Goal: Task Accomplishment & Management: Manage account settings

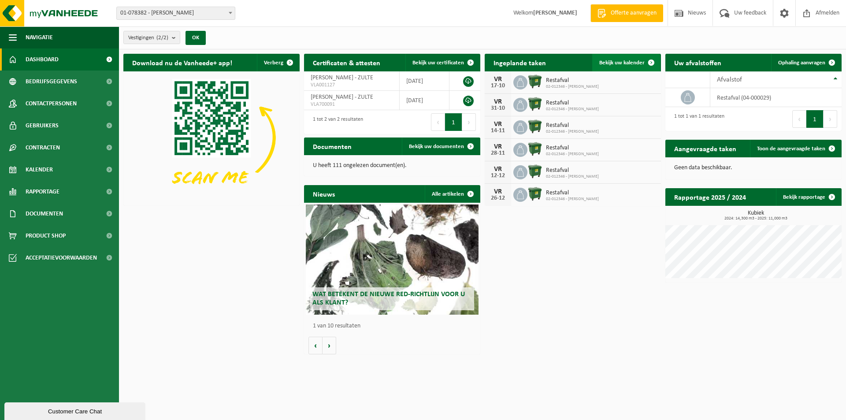
click at [615, 60] on span "Bekijk uw kalender" at bounding box center [621, 63] width 45 height 6
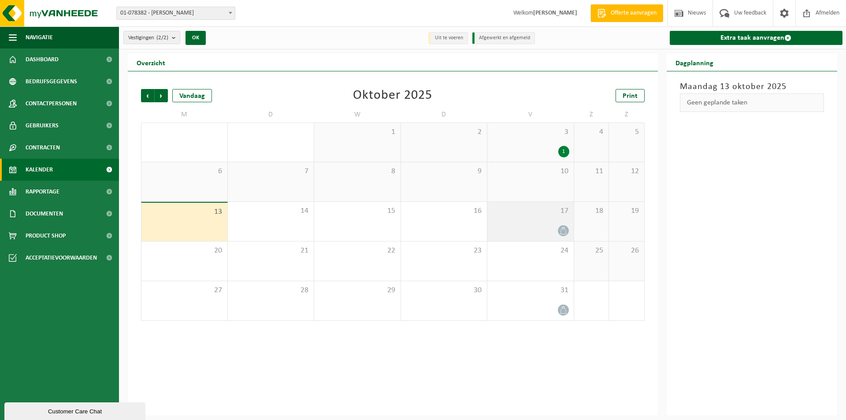
click at [560, 230] on icon at bounding box center [563, 230] width 7 height 7
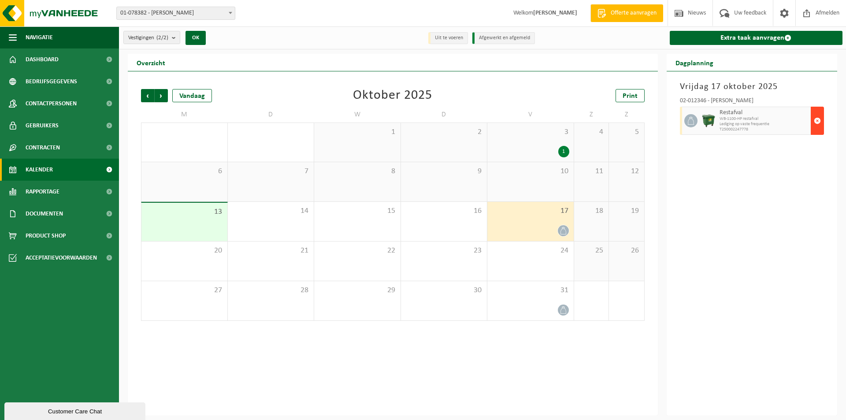
click at [817, 120] on span "button" at bounding box center [817, 121] width 7 height 18
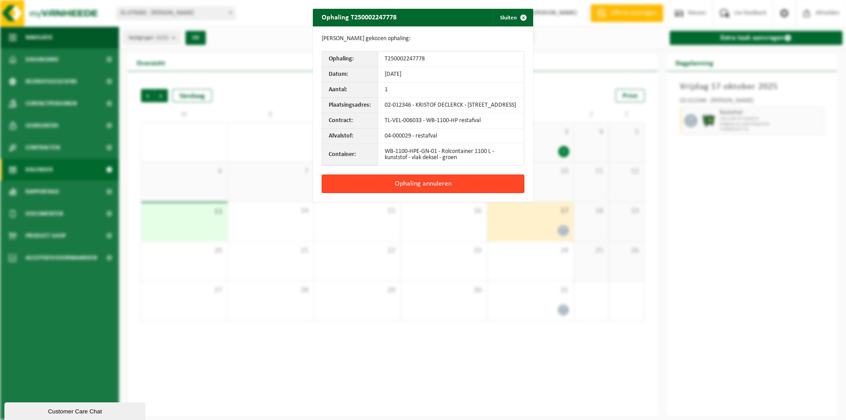
click at [410, 190] on button "Ophaling annuleren" at bounding box center [423, 183] width 203 height 19
